Goal: Task Accomplishment & Management: Use online tool/utility

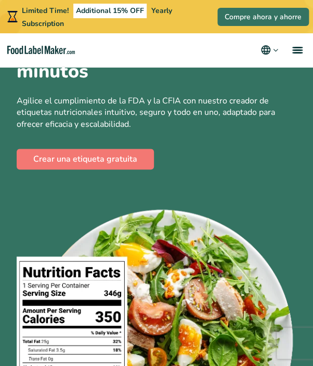
scroll to position [156, 0]
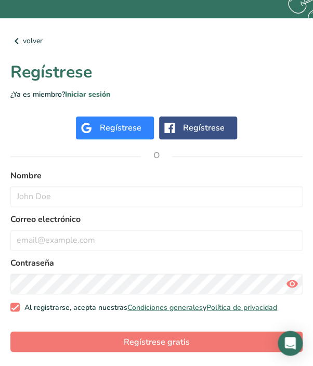
scroll to position [91, 0]
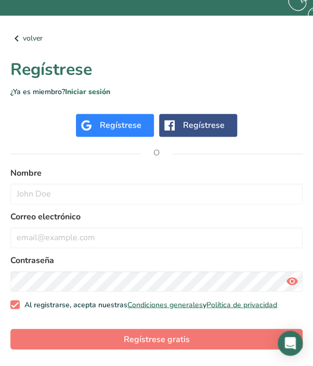
click at [116, 124] on div "Regístrese" at bounding box center [121, 125] width 42 height 12
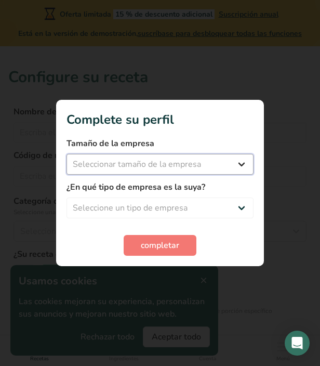
click at [142, 162] on select "Seleccionar tamaño de la empresa Menos de 10 empleados De 10 a 50 empleados De …" at bounding box center [160, 164] width 187 height 21
select select "1"
click at [67, 154] on select "Seleccionar tamaño de la empresa Menos de 10 empleados De 10 a 50 empleados De …" at bounding box center [160, 164] width 187 height 21
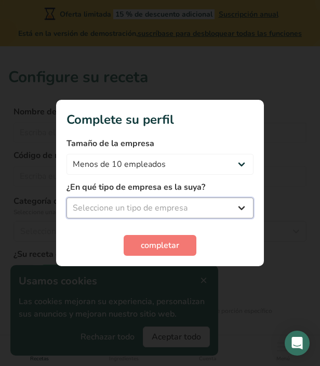
click at [123, 205] on select "Seleccione un tipo de empresa Fabricante de alimentos envasados Restaurante y c…" at bounding box center [160, 208] width 187 height 21
select select "1"
click at [67, 198] on select "Seleccione un tipo de empresa Fabricante de alimentos envasados Restaurante y c…" at bounding box center [160, 208] width 187 height 21
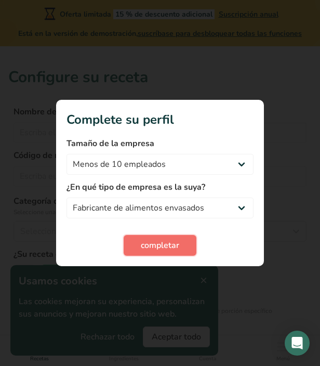
click at [160, 252] on button "completar" at bounding box center [160, 245] width 73 height 21
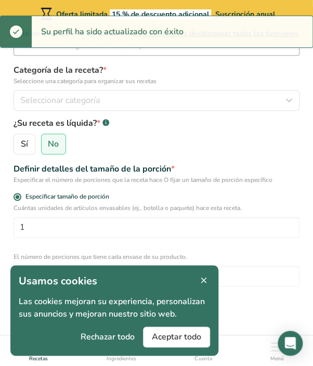
scroll to position [156, 0]
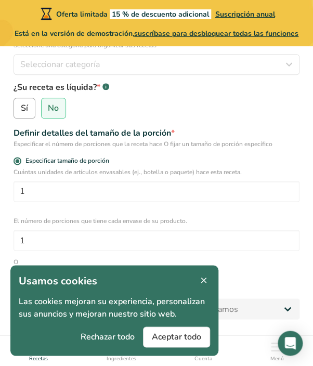
click at [20, 104] on label "Sí" at bounding box center [25, 108] width 22 height 21
click at [20, 105] on input "Sí" at bounding box center [17, 108] width 7 height 7
radio input "true"
radio input "false"
select select "22"
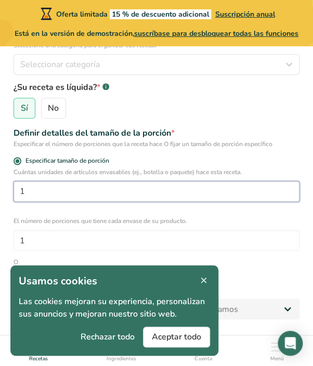
click at [79, 189] on input "1" at bounding box center [157, 191] width 286 height 21
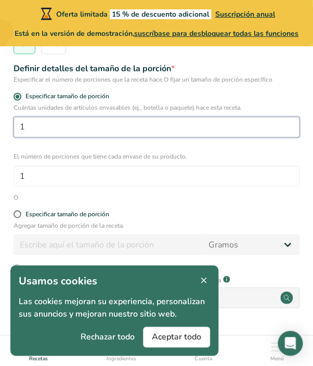
scroll to position [260, 0]
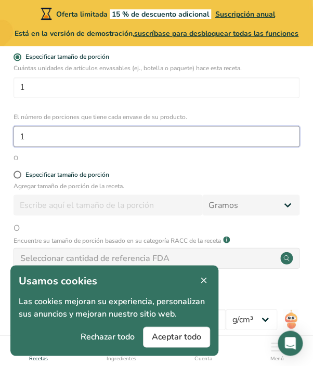
click at [56, 137] on input "1" at bounding box center [157, 136] width 286 height 21
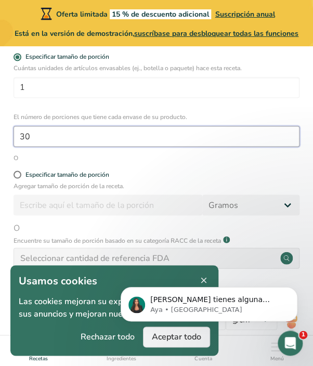
scroll to position [0, 0]
type input "30"
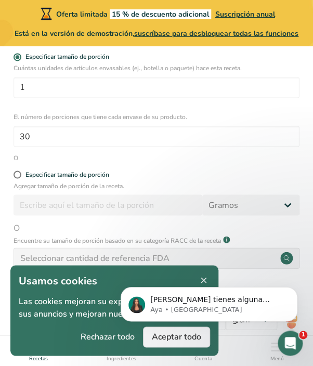
click at [17, 170] on form "Nombre de la receta * Código de receta .a-a{fill:#347362;}.b-a{fill:#fff;} Cate…" at bounding box center [156, 128] width 296 height 587
click at [14, 174] on span at bounding box center [18, 175] width 8 height 8
click at [14, 174] on input "Especificar tamaño de porción" at bounding box center [17, 174] width 7 height 7
radio input "true"
radio input "false"
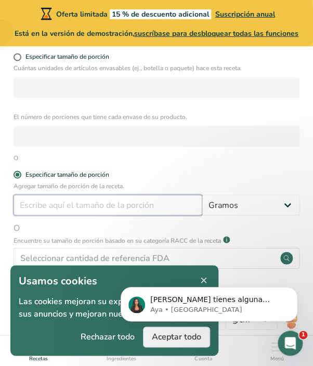
click at [41, 207] on input "number" at bounding box center [108, 204] width 189 height 21
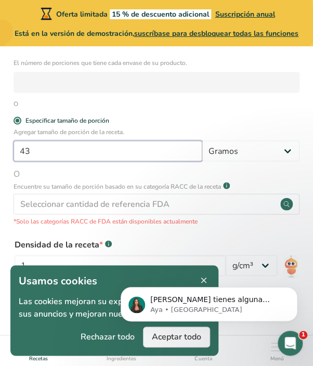
scroll to position [312, 0]
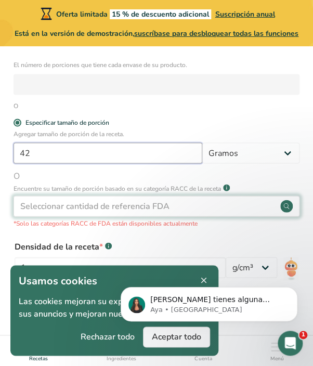
type input "42"
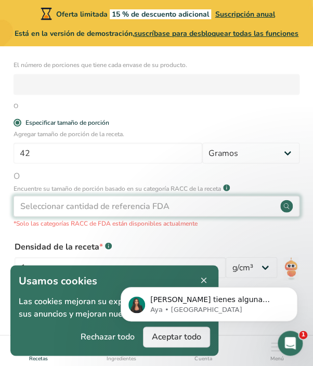
click at [67, 210] on div "Seleccionar cantidad de referencia FDA" at bounding box center [94, 206] width 149 height 12
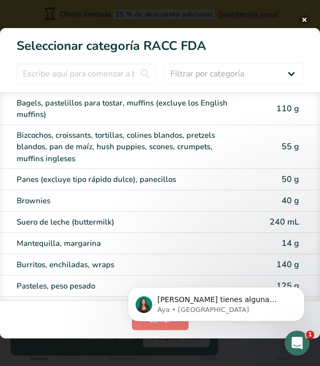
click at [305, 15] on button "RACC Category Selection Modal" at bounding box center [305, 20] width 10 height 10
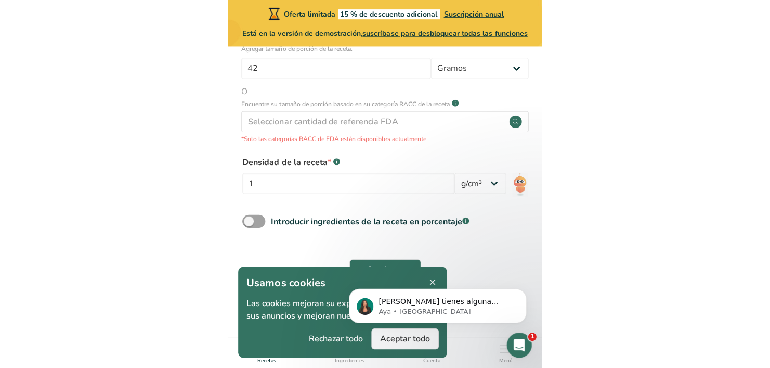
scroll to position [191, 0]
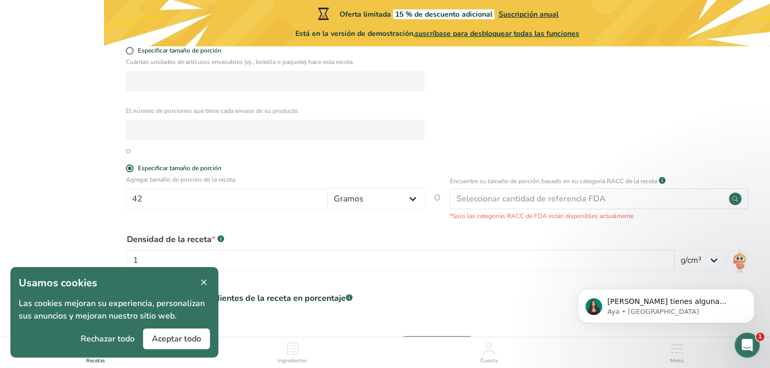
select select "22"
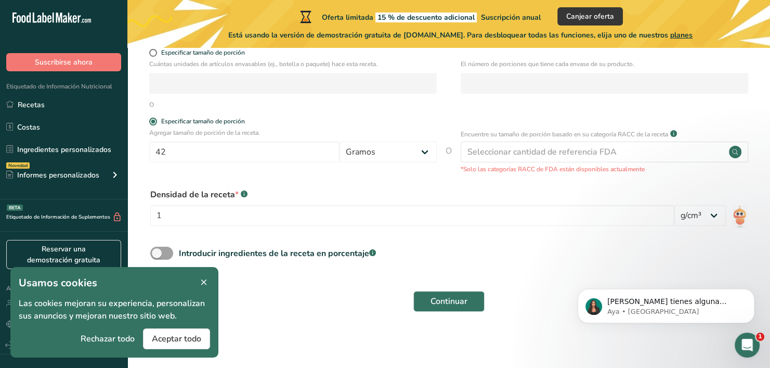
click at [203, 282] on icon at bounding box center [203, 282] width 9 height 15
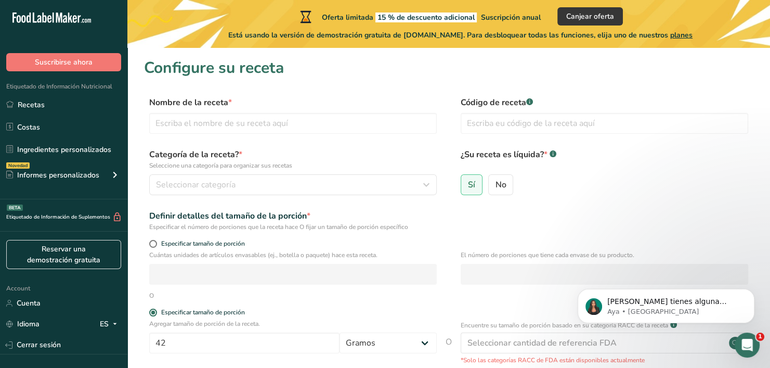
scroll to position [0, 0]
click at [205, 122] on input "text" at bounding box center [293, 123] width 288 height 21
type input "bio boost gels"
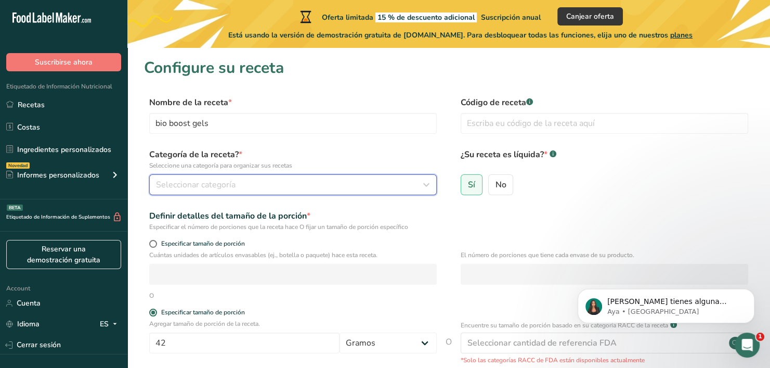
click at [218, 180] on span "Seleccionar categoría" at bounding box center [196, 184] width 80 height 12
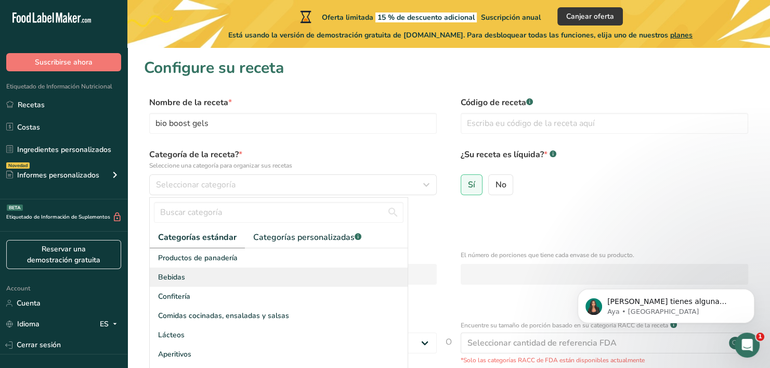
click at [207, 282] on div "Bebidas" at bounding box center [279, 276] width 258 height 19
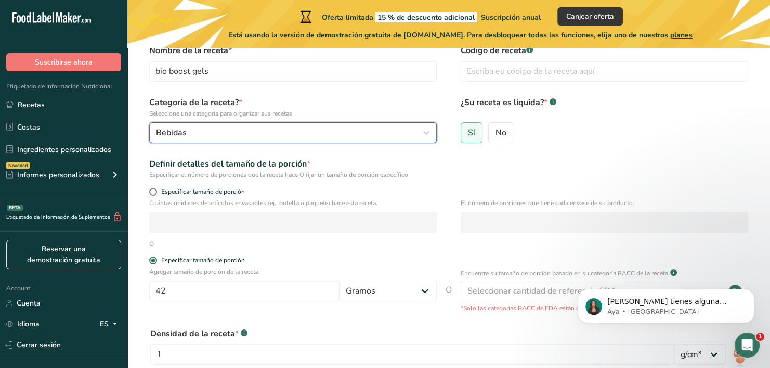
click at [233, 131] on div "Bebidas" at bounding box center [290, 132] width 268 height 12
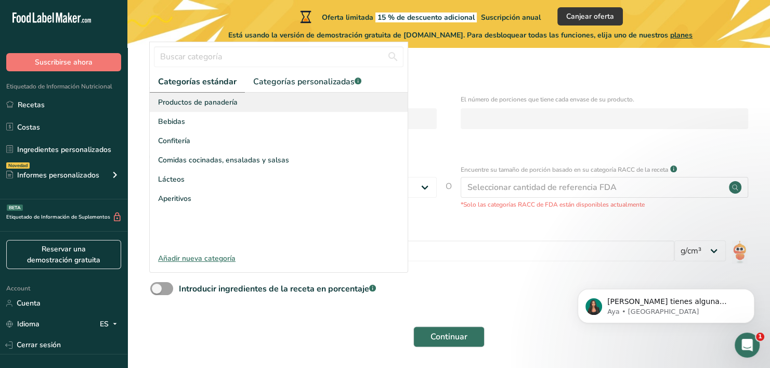
scroll to position [156, 0]
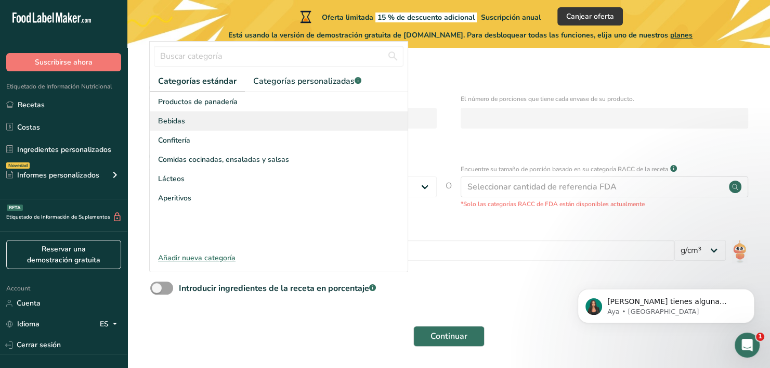
click at [185, 122] on div "Bebidas" at bounding box center [279, 120] width 258 height 19
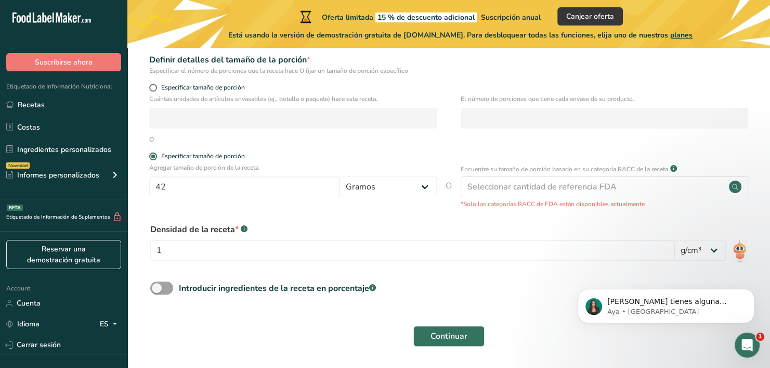
scroll to position [191, 0]
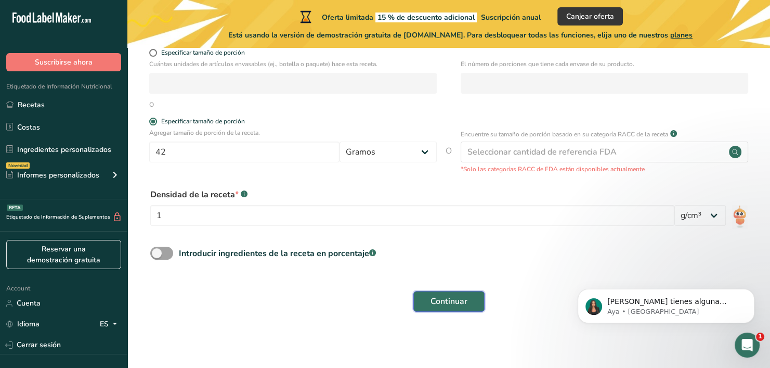
click at [313, 307] on button "Continuar" at bounding box center [448, 301] width 71 height 21
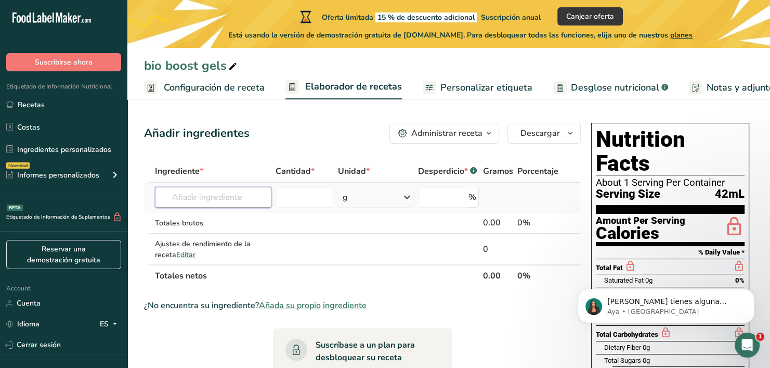
click at [220, 195] on input "text" at bounding box center [213, 197] width 116 height 21
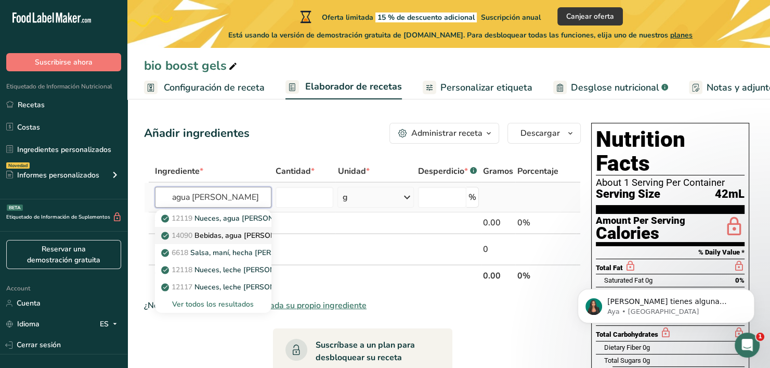
type input "agua [PERSON_NAME]"
click at [256, 239] on p "14090 Bebidas, agua [PERSON_NAME], lista para [MEDICAL_DATA], sin azúcar" at bounding box center [300, 235] width 275 height 11
type input "Beverages, Coconut water, ready-to-drink, unsweetened"
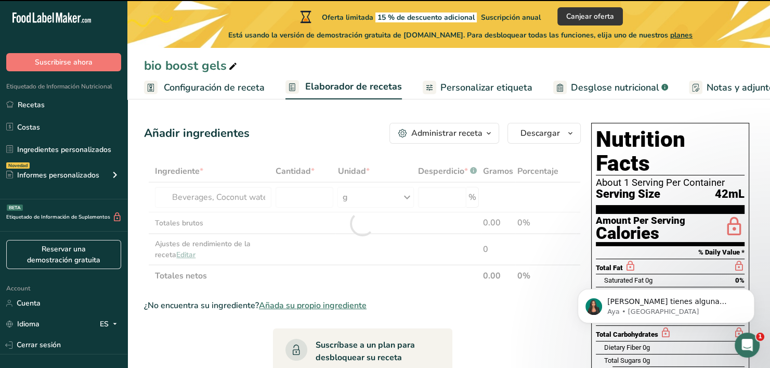
type input "0"
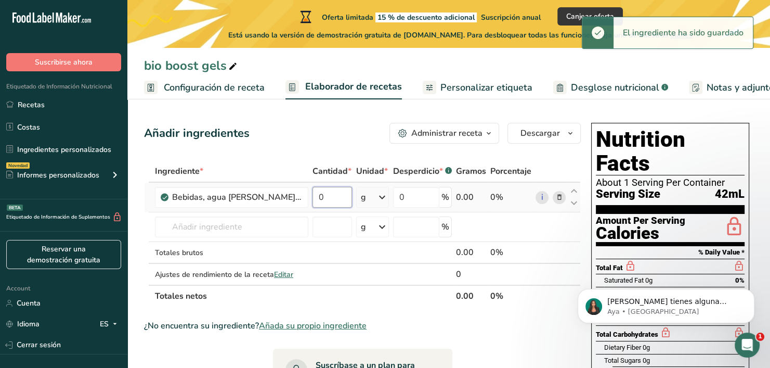
click at [313, 202] on input "0" at bounding box center [333, 197] width 40 height 21
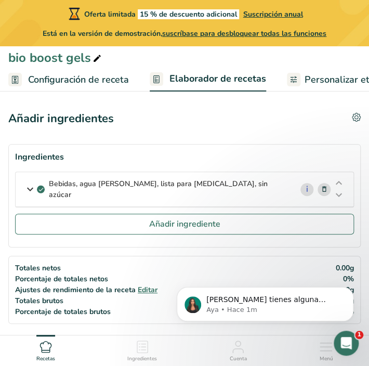
click at [31, 191] on icon at bounding box center [30, 189] width 12 height 19
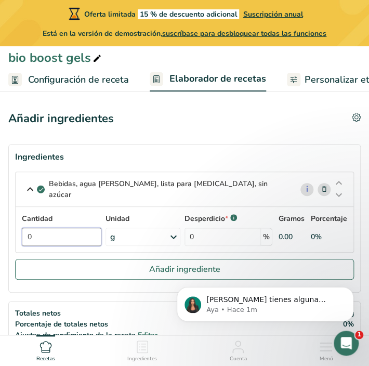
click at [63, 233] on input "0" at bounding box center [62, 237] width 80 height 18
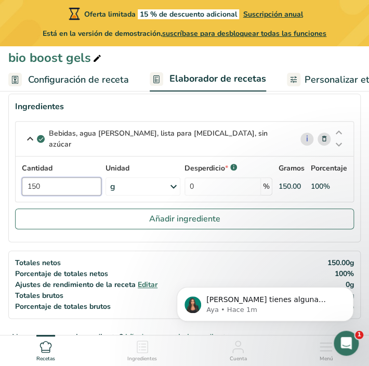
scroll to position [52, 0]
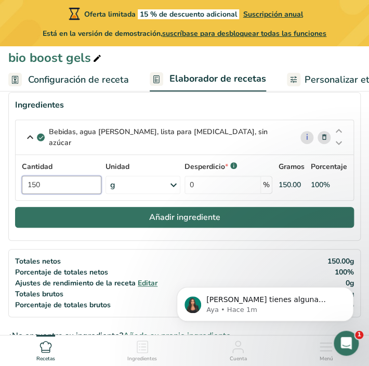
type input "150"
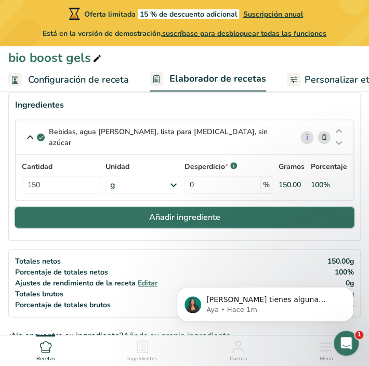
click at [201, 220] on span "Añadir ingrediente" at bounding box center [184, 217] width 71 height 12
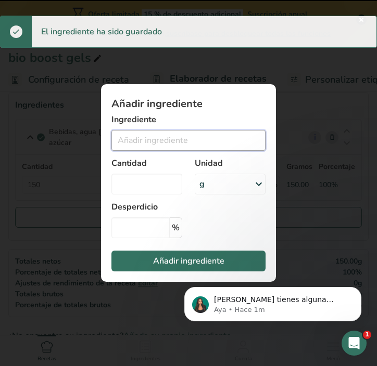
click at [144, 138] on input "Add ingredient modal" at bounding box center [188, 140] width 154 height 21
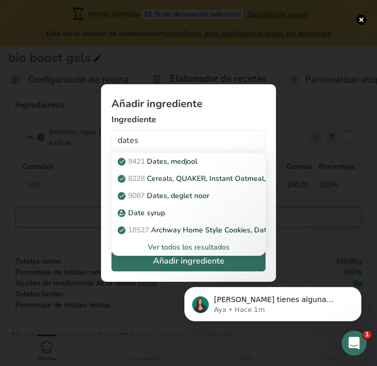
click at [180, 158] on p "9421 Dates, [GEOGRAPHIC_DATA]" at bounding box center [158, 161] width 77 height 11
type input "Dates, medjool"
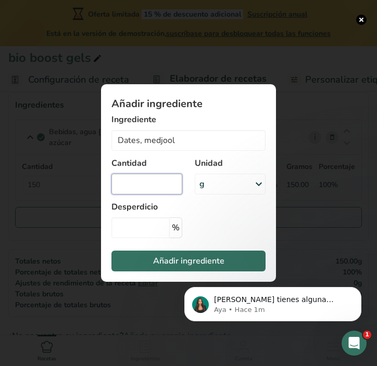
click at [146, 184] on input "Add ingredient modal" at bounding box center [146, 184] width 71 height 21
type input "150"
click at [138, 229] on input "Add ingredient modal" at bounding box center [140, 227] width 58 height 21
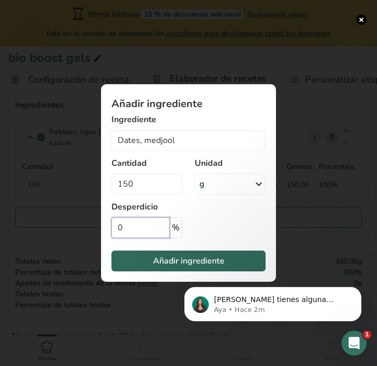
type input "0"
click at [169, 270] on button "Añadir ingrediente" at bounding box center [188, 261] width 154 height 21
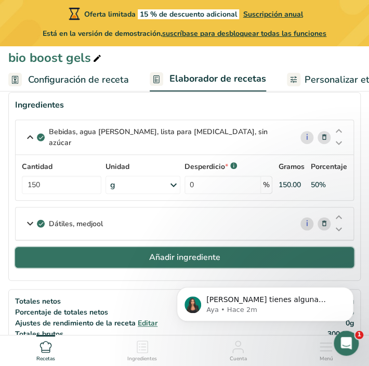
click at [139, 249] on button "Añadir ingrediente" at bounding box center [184, 257] width 339 height 21
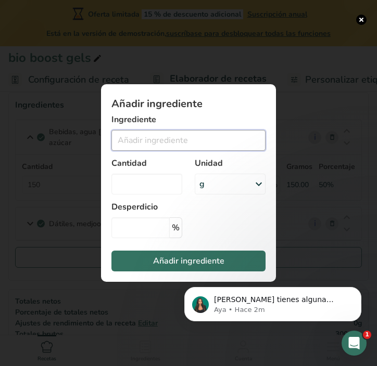
click at [141, 133] on input "Add ingredient modal" at bounding box center [188, 140] width 154 height 21
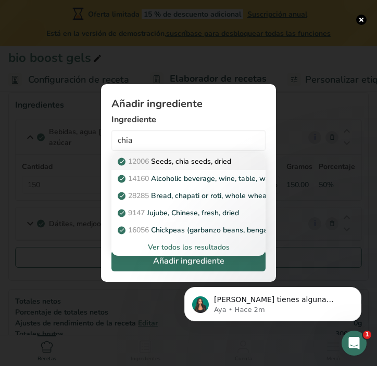
click at [177, 159] on p "12006 Seeds, chia seeds, dried" at bounding box center [175, 161] width 111 height 11
type input "Seeds, chia seeds, dried"
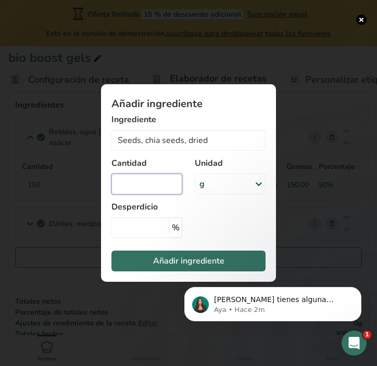
click at [160, 188] on input "Add ingredient modal" at bounding box center [146, 184] width 71 height 21
type input "20"
click at [148, 233] on input "Add ingredient modal" at bounding box center [140, 227] width 58 height 21
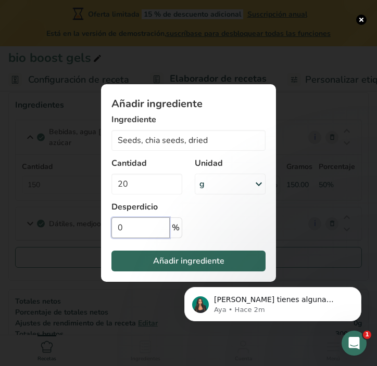
type input "0"
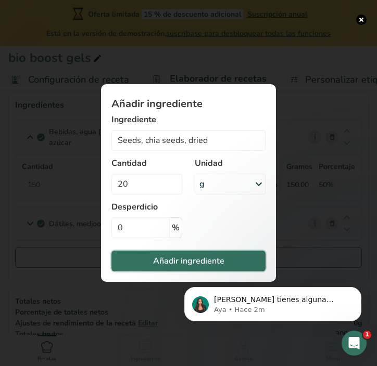
drag, startPoint x: 176, startPoint y: 258, endPoint x: 181, endPoint y: 257, distance: 5.2
click at [181, 257] on span "Añadir ingrediente" at bounding box center [188, 261] width 71 height 12
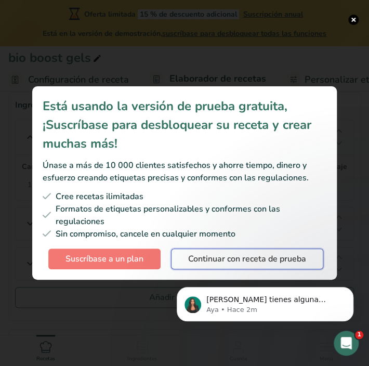
click at [218, 259] on span "Continuar con receta de prueba" at bounding box center [247, 259] width 118 height 12
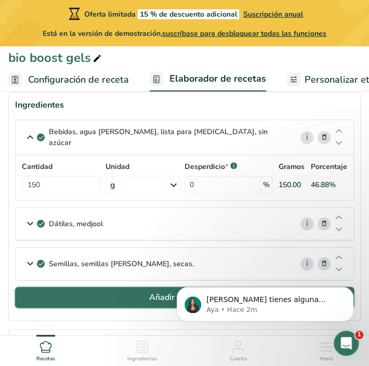
click at [76, 296] on button "Añadir ingrediente" at bounding box center [184, 297] width 339 height 21
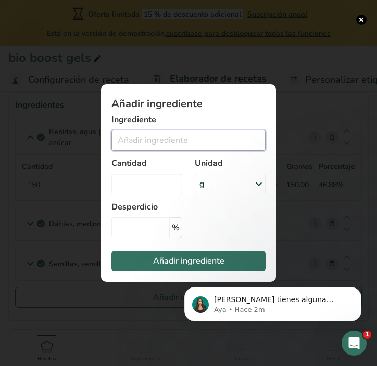
click at [144, 143] on input "Add ingredient modal" at bounding box center [188, 140] width 154 height 21
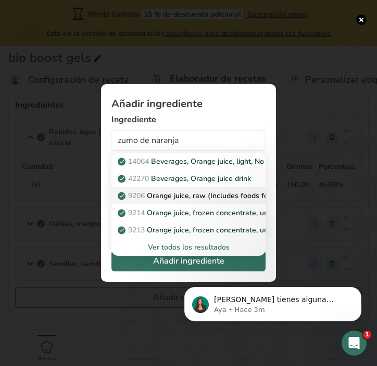
click at [185, 193] on p "9206 Orange juice, raw (Includes foods for USDA's Food Distribution Program)" at bounding box center [255, 195] width 271 height 11
type input "Orange juice, raw (Includes foods for USDA's Food Distribution Program)"
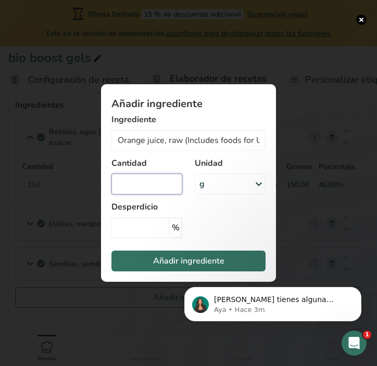
click at [149, 185] on input "Add ingredient modal" at bounding box center [146, 184] width 71 height 21
type input "100"
click at [131, 230] on input "Add ingredient modal" at bounding box center [140, 227] width 58 height 21
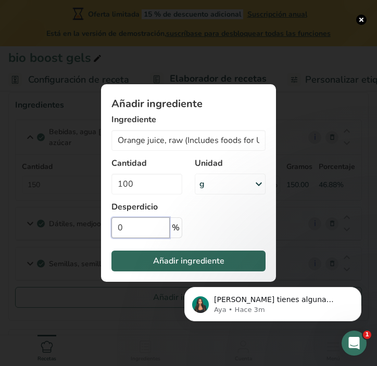
type input "0"
click at [147, 261] on button "Añadir ingrediente" at bounding box center [188, 261] width 154 height 21
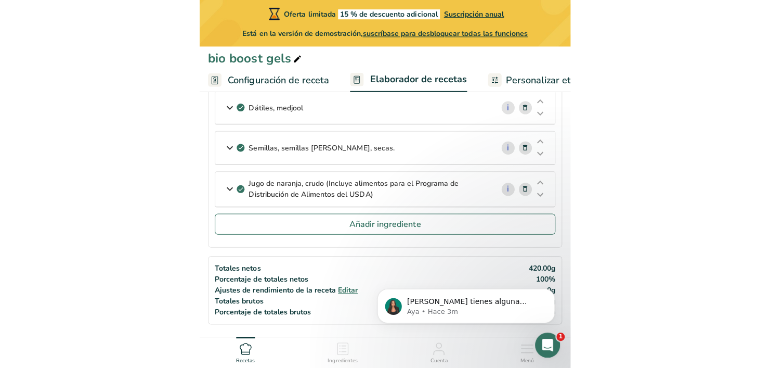
scroll to position [208, 0]
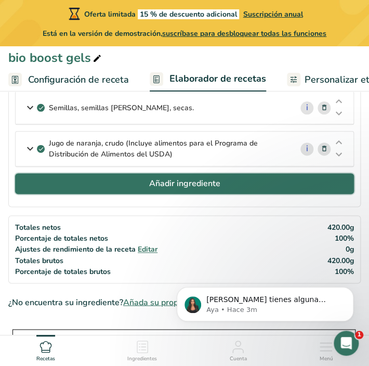
click at [154, 190] on button "Añadir ingrediente" at bounding box center [184, 183] width 339 height 21
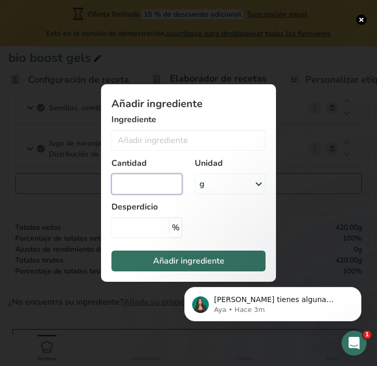
click at [142, 188] on input "Add ingredient modal" at bounding box center [146, 184] width 71 height 21
type input "2"
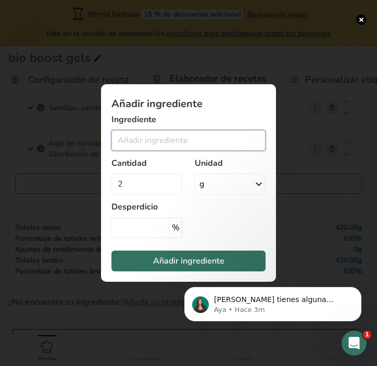
click at [131, 141] on input "Add ingredient modal" at bounding box center [188, 140] width 154 height 21
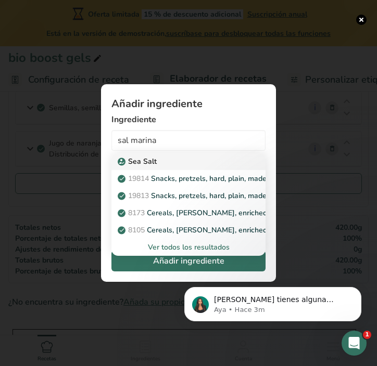
click at [175, 159] on div "Sea Salt" at bounding box center [180, 161] width 121 height 11
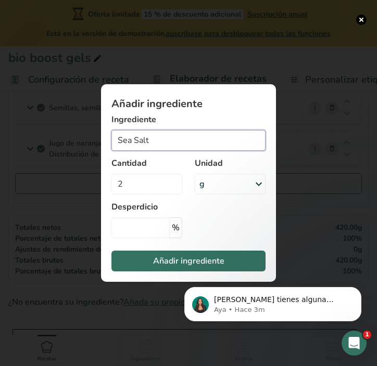
click at [176, 135] on input "Sea Salt" at bounding box center [188, 140] width 154 height 21
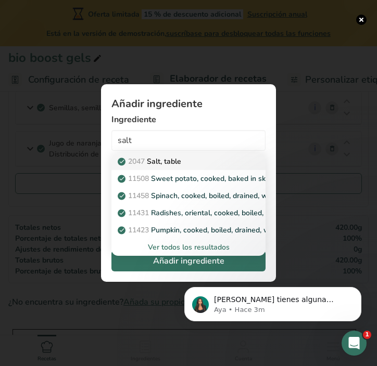
click at [172, 163] on p "2047 Salt, table" at bounding box center [150, 161] width 61 height 11
type input "Salt, table"
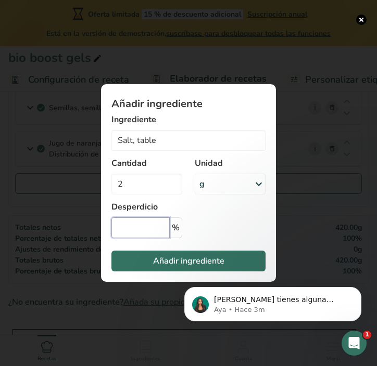
click at [143, 226] on input "Add ingredient modal" at bounding box center [140, 227] width 58 height 21
type input "0"
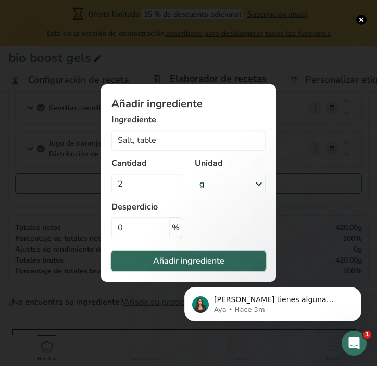
click at [170, 260] on span "Añadir ingrediente" at bounding box center [188, 261] width 71 height 12
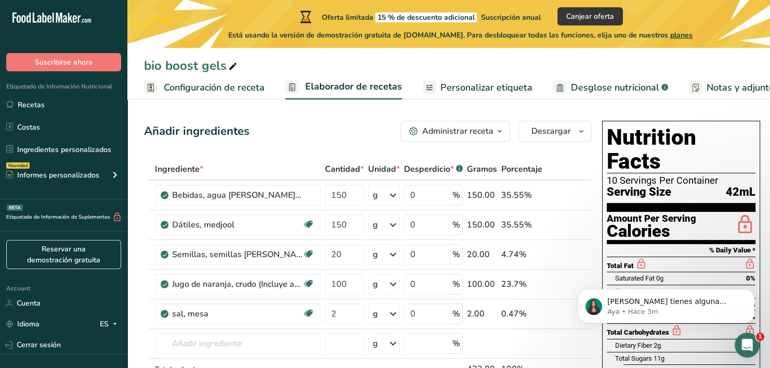
scroll to position [0, 0]
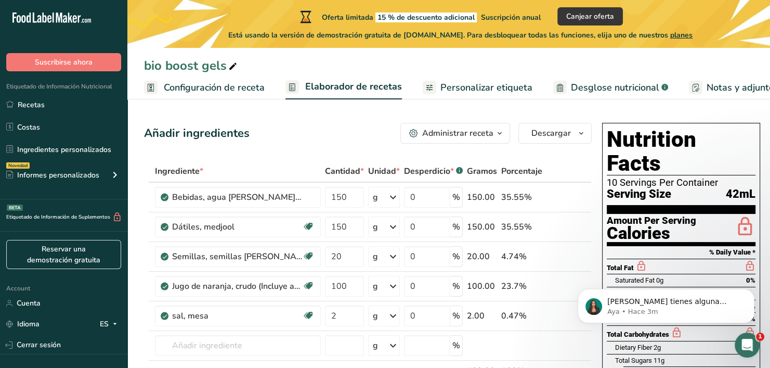
click at [313, 88] on span "Desglose nutricional" at bounding box center [615, 88] width 88 height 14
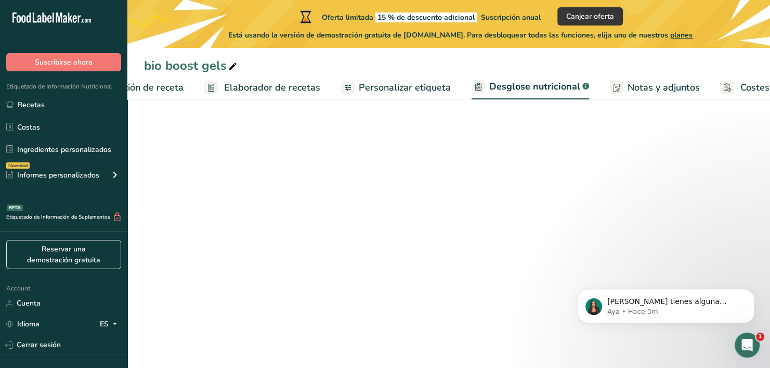
select select "Calories"
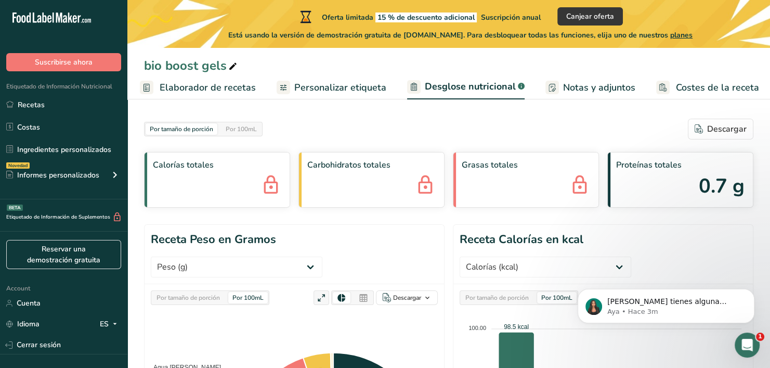
click at [186, 95] on link "Elaborador de recetas" at bounding box center [198, 87] width 116 height 23
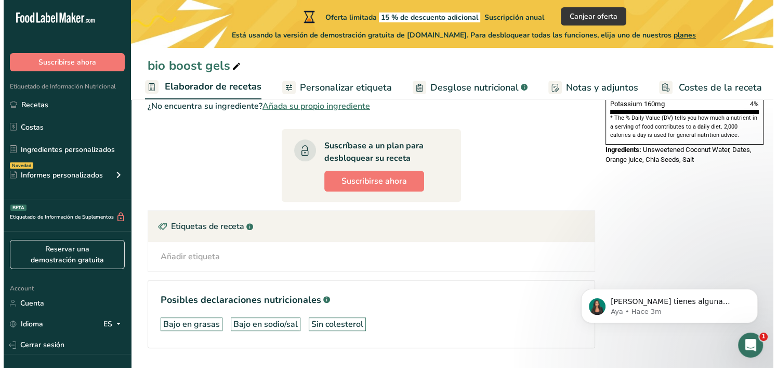
scroll to position [366, 0]
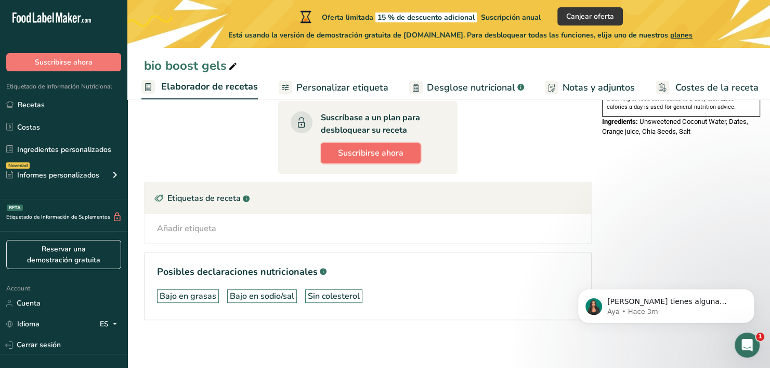
click at [313, 151] on span "Suscribirse ahora" at bounding box center [371, 153] width 66 height 12
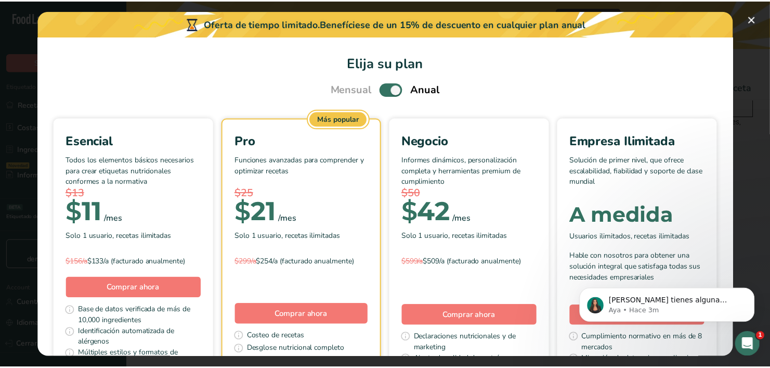
scroll to position [0, 138]
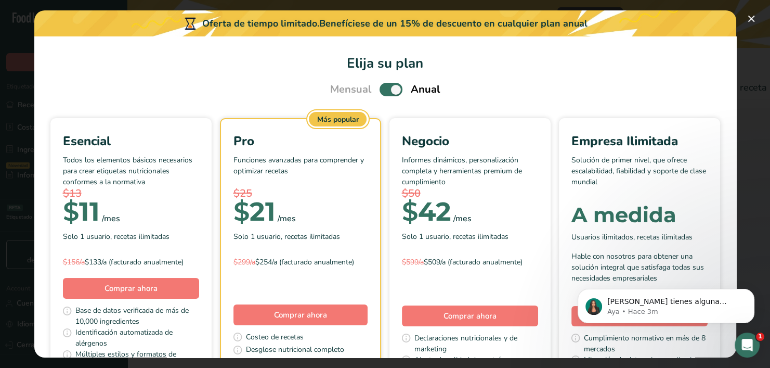
select select "Calories"
